Goal: Navigation & Orientation: Find specific page/section

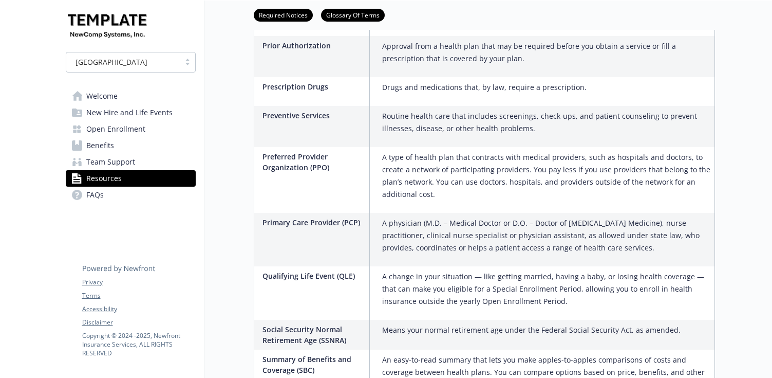
scroll to position [1700, 0]
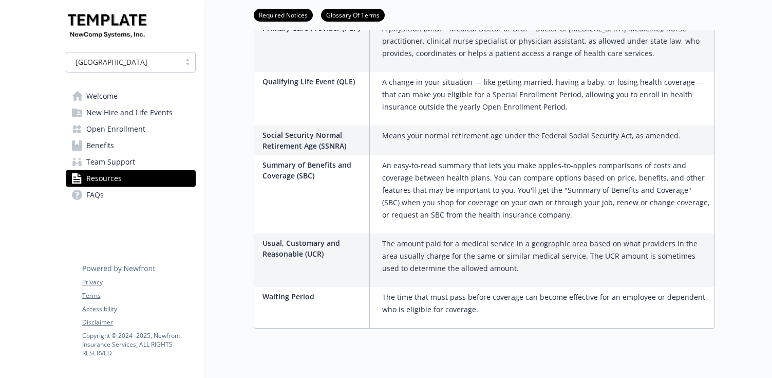
click at [111, 139] on span "Benefits" at bounding box center [100, 145] width 28 height 16
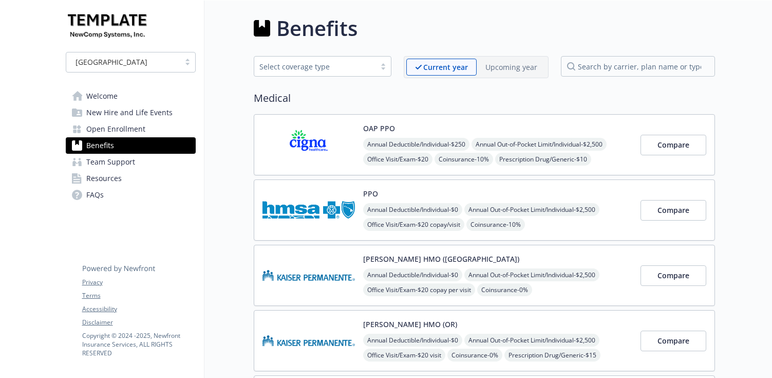
click at [139, 97] on link "Welcome" at bounding box center [131, 96] width 130 height 16
